Goal: Transaction & Acquisition: Purchase product/service

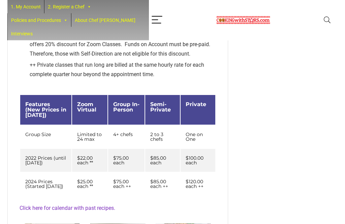
scroll to position [75, 0]
click at [64, 4] on link "2. Register a Chef" at bounding box center [69, 6] width 50 height 13
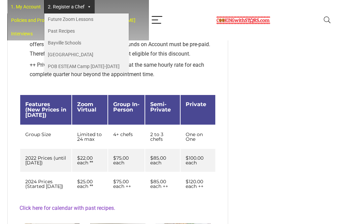
click at [61, 19] on link "Future Zoom Lessons" at bounding box center [86, 19] width 84 height 12
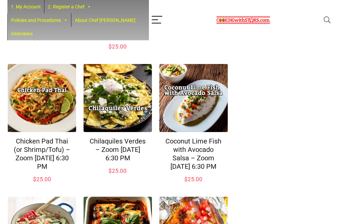
scroll to position [188, 0]
click at [32, 190] on link "Add to cart +" at bounding box center [42, 185] width 68 height 10
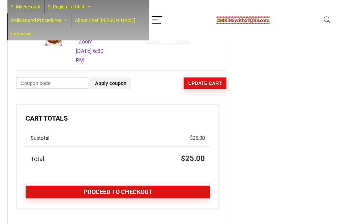
scroll to position [140, 0]
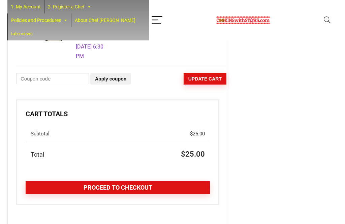
click at [80, 194] on link "Proceed to checkout" at bounding box center [118, 187] width 184 height 13
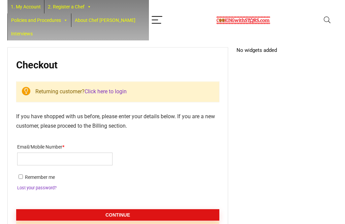
select select "NY"
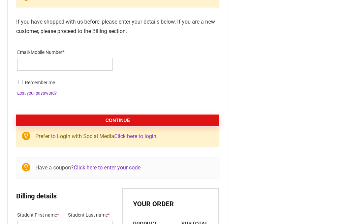
scroll to position [95, 0]
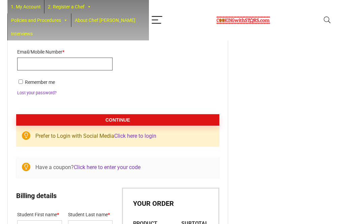
click at [39, 61] on input "Email/Mobile Number *" at bounding box center [64, 64] width 95 height 13
type input "5163610025"
click at [21, 81] on input "Remember me" at bounding box center [21, 81] width 4 height 4
checkbox input "true"
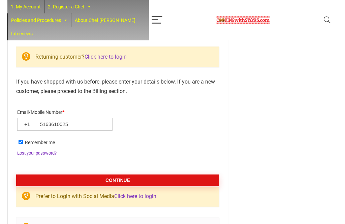
scroll to position [35, 0]
click at [58, 179] on button "Continue" at bounding box center [117, 179] width 203 height 11
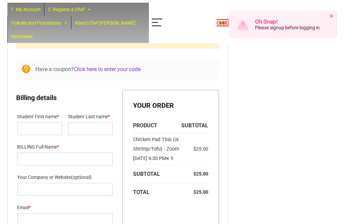
scroll to position [202, 0]
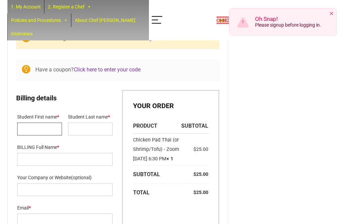
click at [39, 126] on input "Student First name *" at bounding box center [39, 129] width 45 height 13
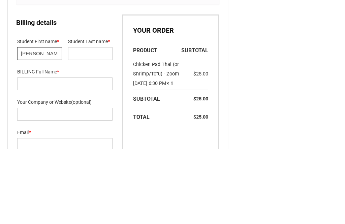
type input "Robert"
click at [89, 112] on label "Student Last name *" at bounding box center [90, 117] width 45 height 10
click at [89, 123] on input "Student Last name *" at bounding box center [90, 129] width 45 height 13
type input "Pope"
click at [38, 123] on input "Robert" at bounding box center [39, 129] width 45 height 13
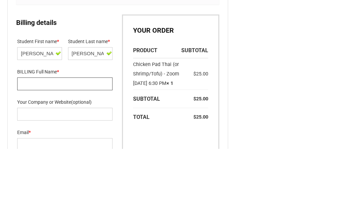
click at [27, 153] on input "BILLING Full Name *" at bounding box center [64, 159] width 95 height 13
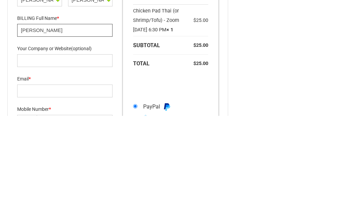
scroll to position [224, 0]
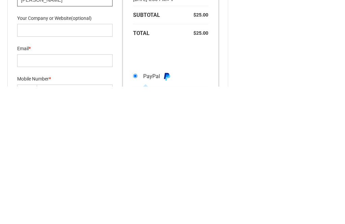
type input "Robert M Pope"
click at [34, 192] on input "Email *" at bounding box center [64, 198] width 95 height 13
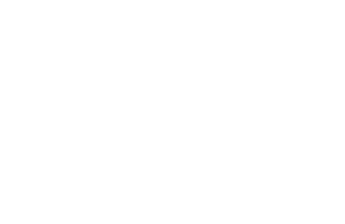
scroll to position [172, 0]
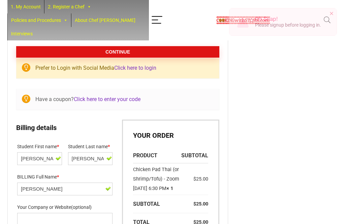
type input "Rpope0405@"
click at [331, 12] on button "Search" at bounding box center [327, 20] width 16 height 18
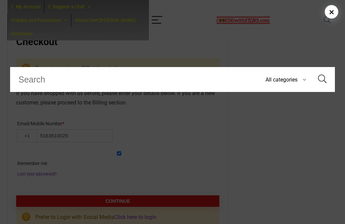
scroll to position [12, 0]
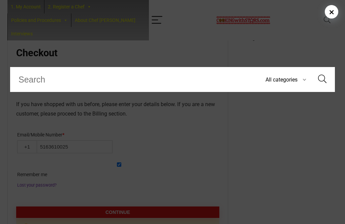
click at [330, 14] on icon at bounding box center [331, 11] width 13 height 13
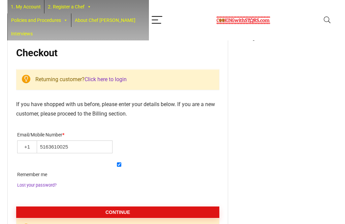
scroll to position [0, 0]
